Goal: Task Accomplishment & Management: Manage account settings

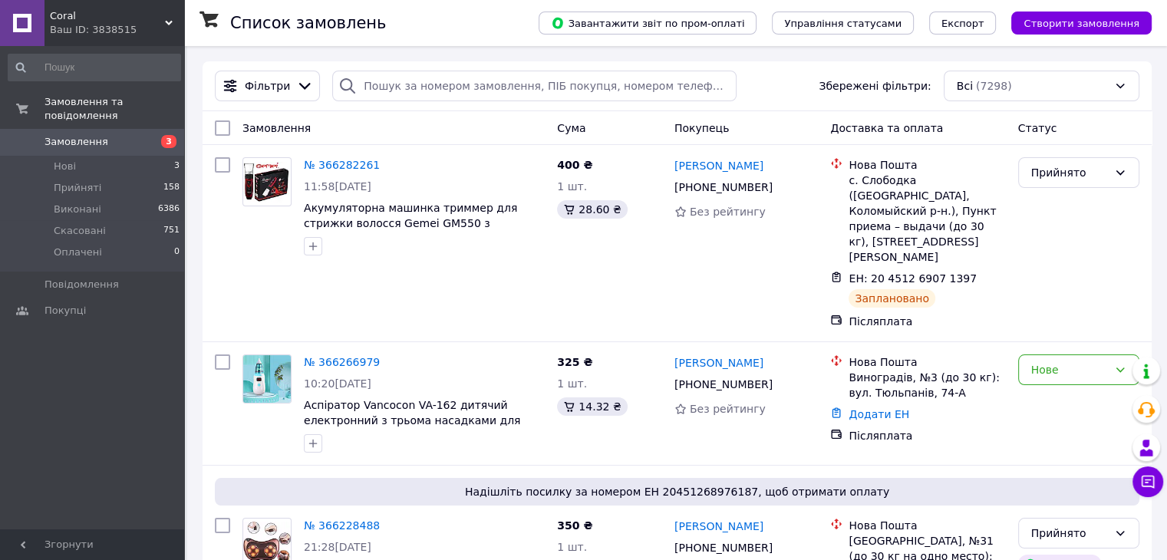
click at [161, 17] on span "Coral" at bounding box center [107, 16] width 115 height 14
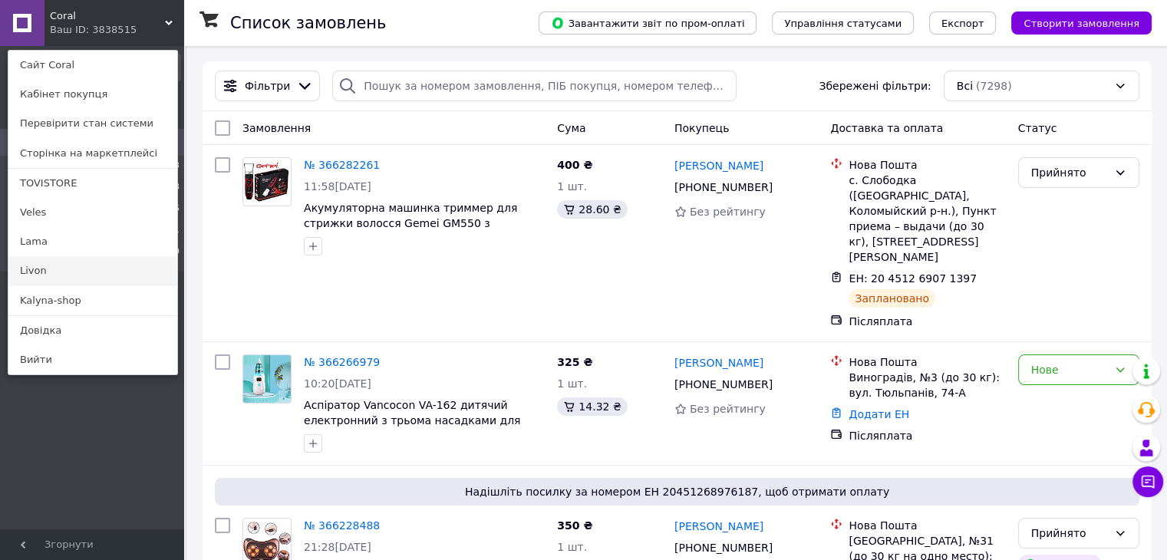
click at [56, 272] on link "Livon" at bounding box center [92, 270] width 169 height 29
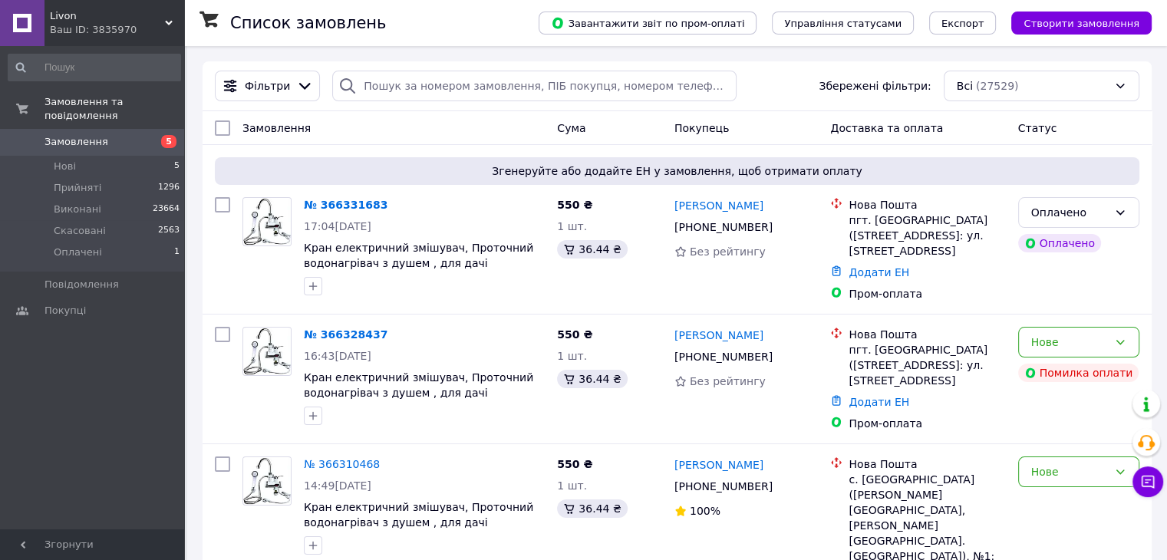
click at [189, 16] on div "Список замовлень Завантажити звіт по пром-оплаті Управління статусами Експорт С…" at bounding box center [675, 23] width 983 height 46
click at [171, 22] on use at bounding box center [169, 23] width 8 height 5
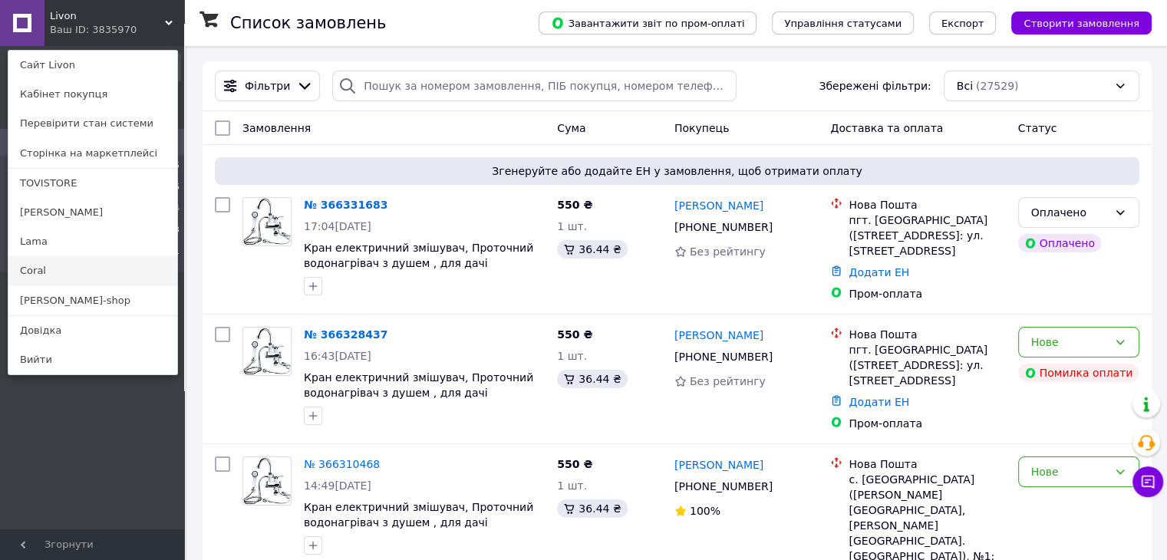
click at [64, 272] on link "Coral" at bounding box center [92, 270] width 169 height 29
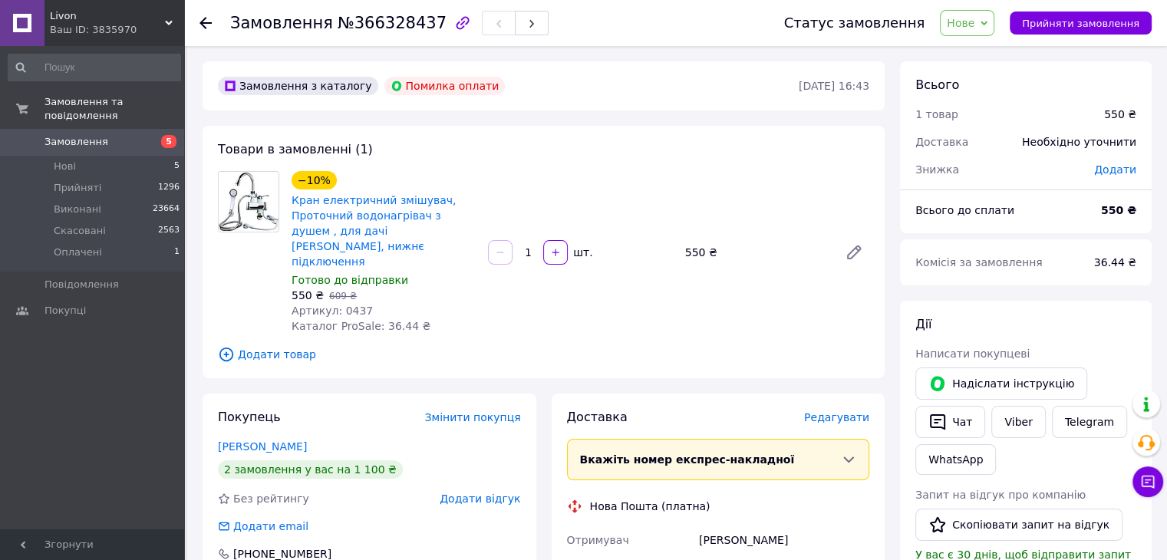
drag, startPoint x: 997, startPoint y: 20, endPoint x: 997, endPoint y: 30, distance: 10.0
click at [987, 22] on icon at bounding box center [983, 23] width 7 height 7
click at [997, 97] on li "Скасовано" at bounding box center [975, 99] width 71 height 23
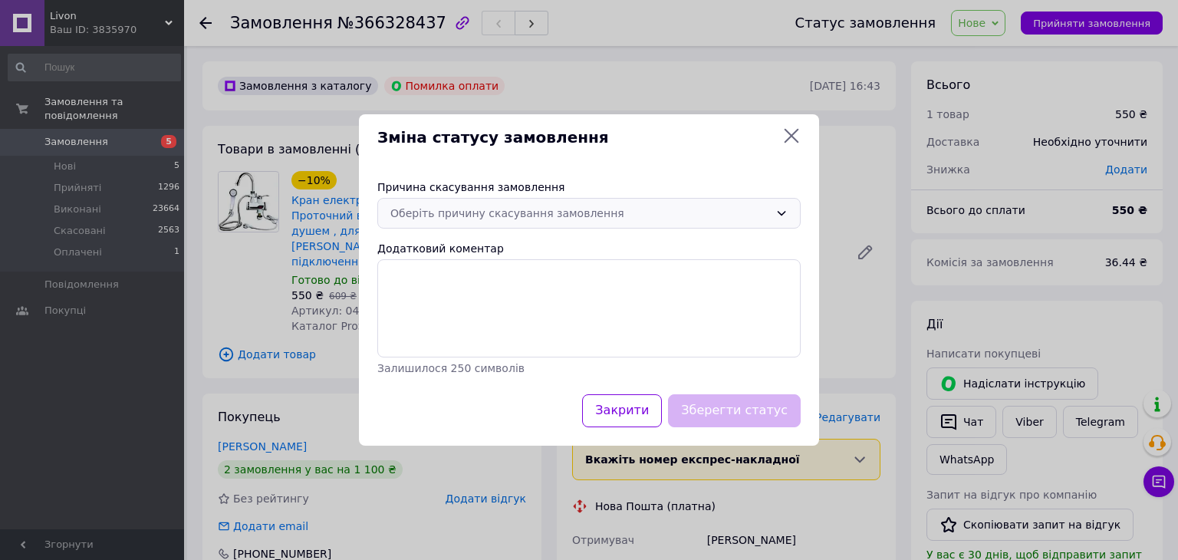
click at [571, 218] on div "Оберіть причину скасування замовлення" at bounding box center [579, 213] width 379 height 17
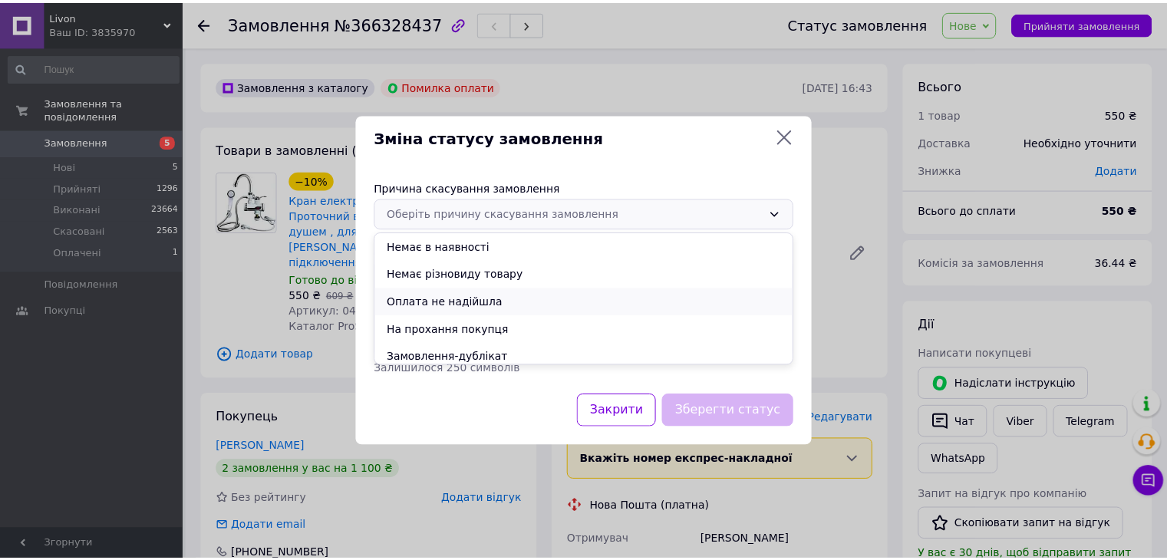
scroll to position [61, 0]
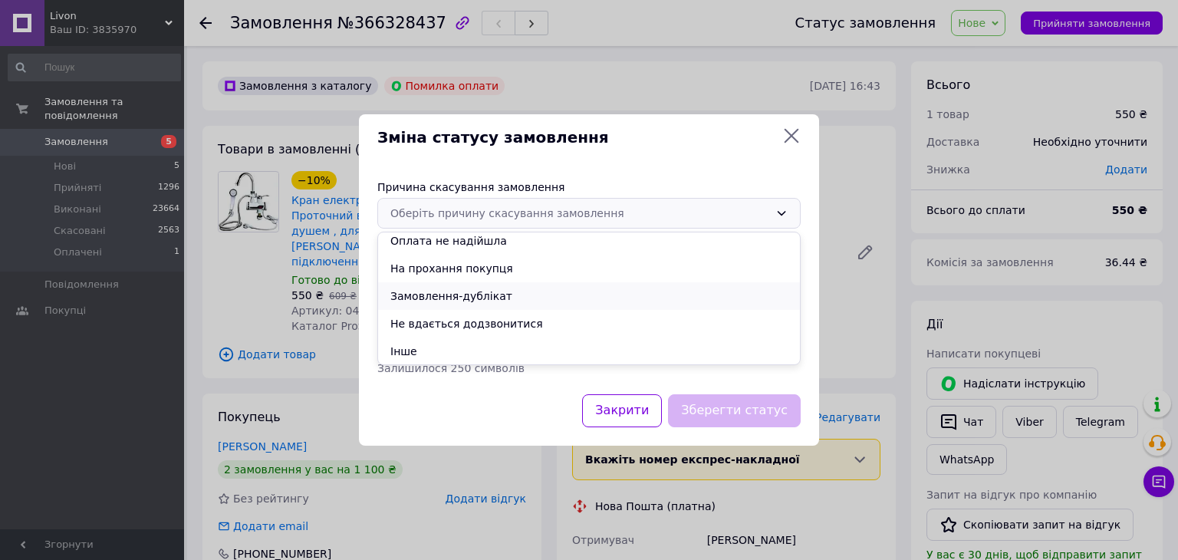
click at [468, 298] on li "Замовлення-дублікат" at bounding box center [589, 296] width 422 height 28
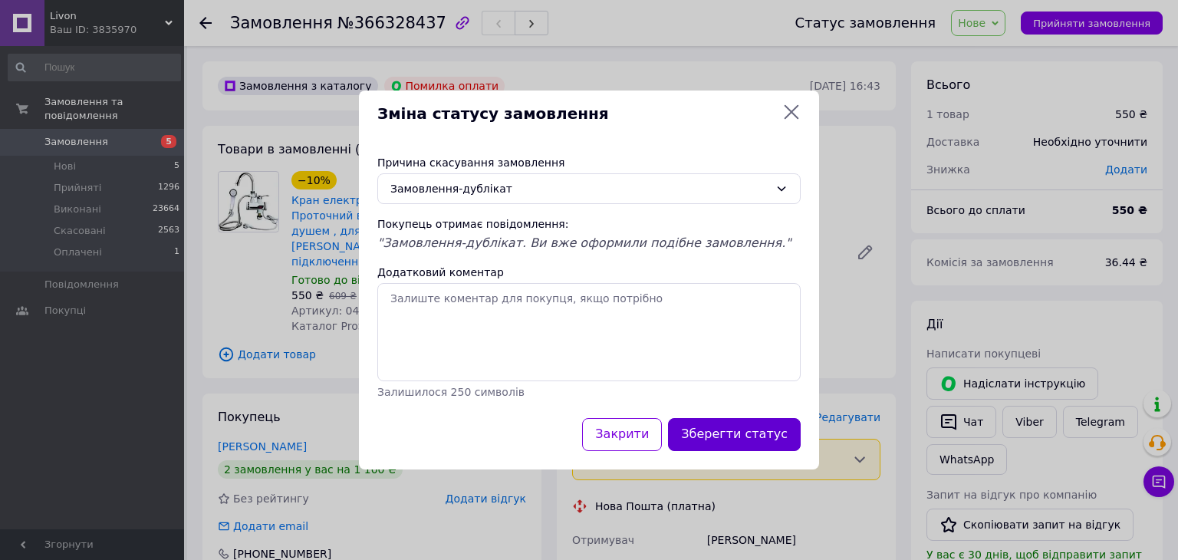
click at [762, 432] on button "Зберегти статус" at bounding box center [734, 434] width 133 height 33
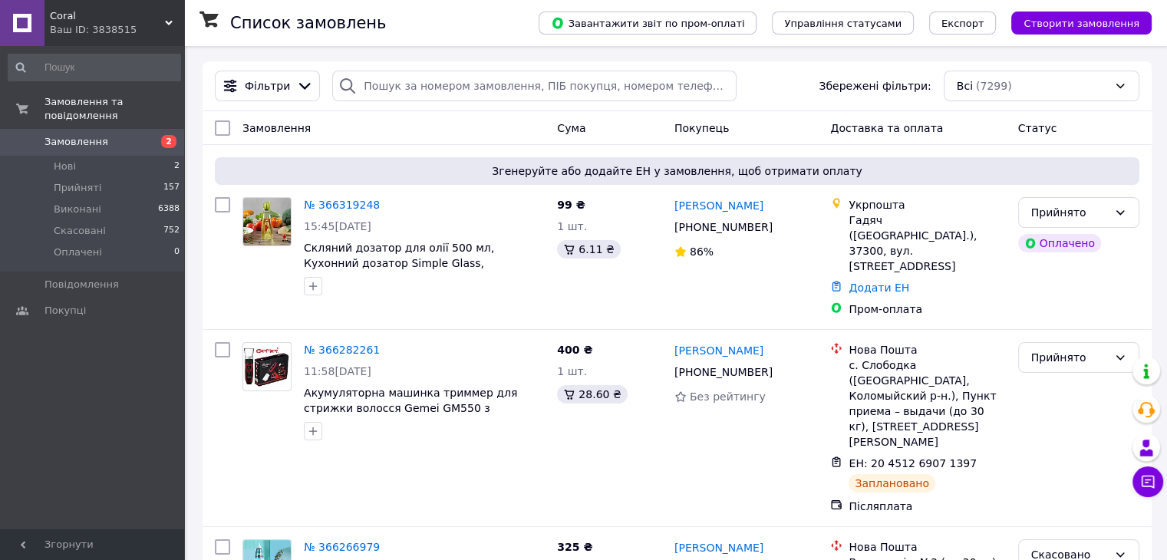
click at [160, 18] on span "Coral" at bounding box center [107, 16] width 115 height 14
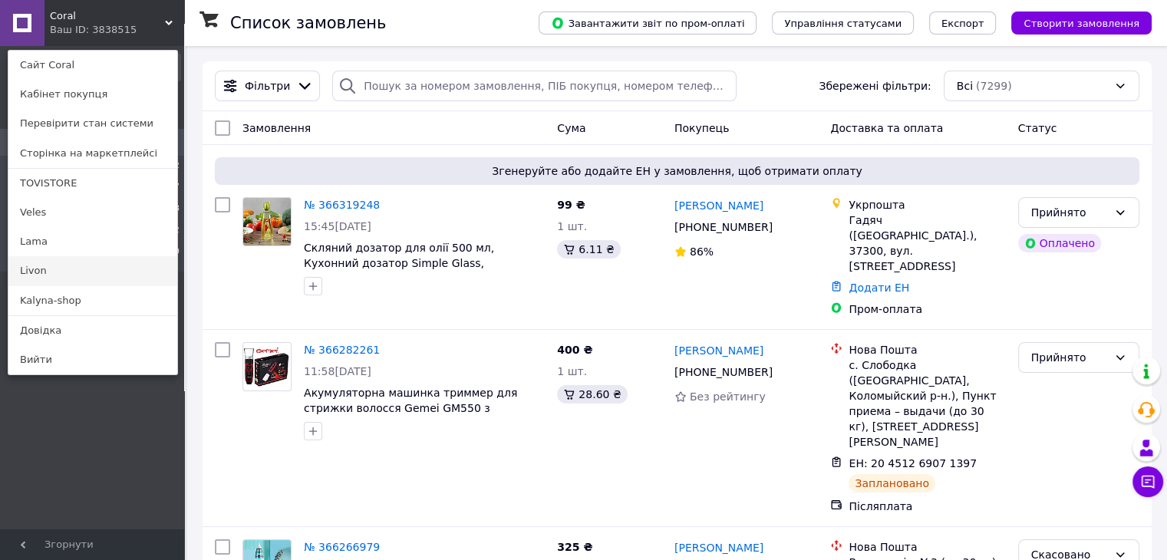
click at [52, 272] on link "Livon" at bounding box center [92, 270] width 169 height 29
